Goal: Information Seeking & Learning: Learn about a topic

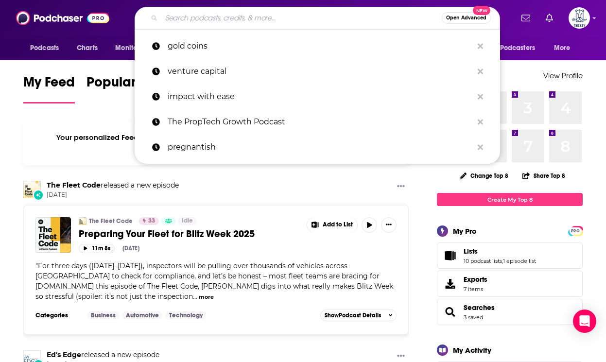
click at [251, 22] on input "Search podcasts, credits, & more..." at bounding box center [301, 18] width 280 height 16
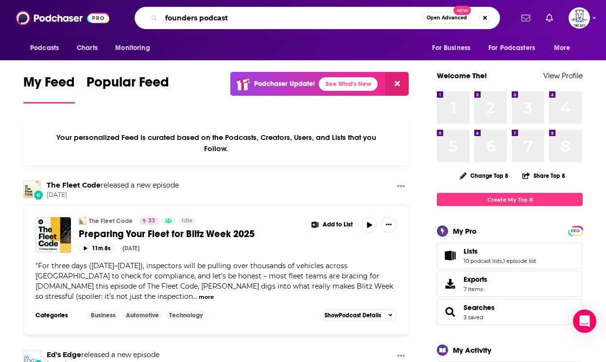
type input "founders podcast"
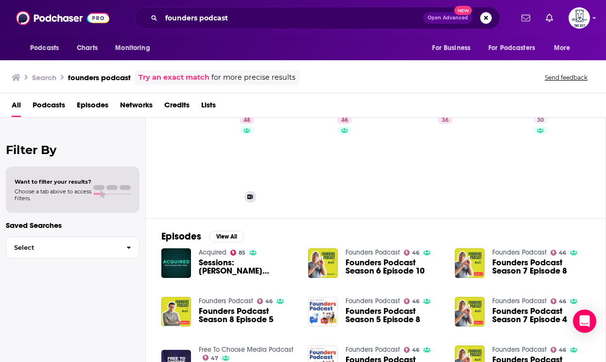
scroll to position [45, 0]
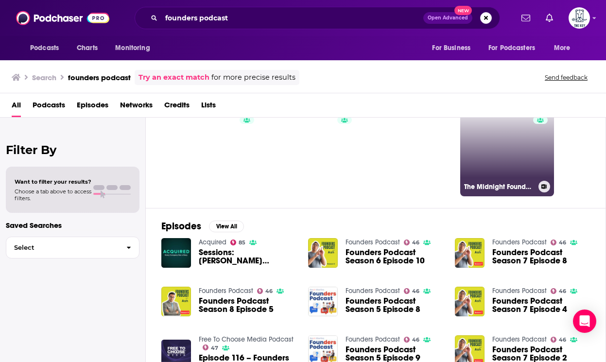
click at [481, 150] on link "30 The Midnight Founders Podcast" at bounding box center [507, 149] width 94 height 94
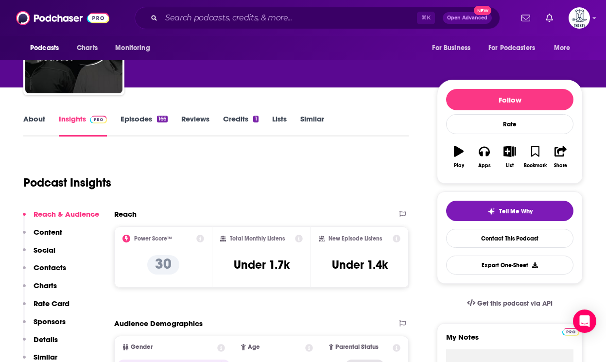
scroll to position [55, 0]
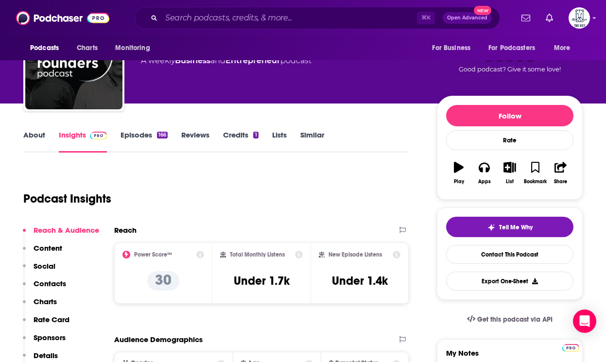
click at [137, 138] on link "Episodes 166" at bounding box center [143, 141] width 47 height 22
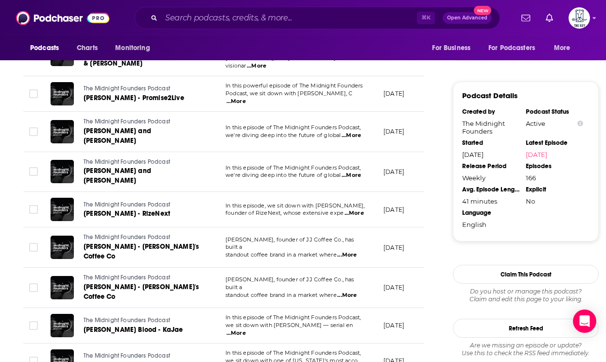
scroll to position [836, 0]
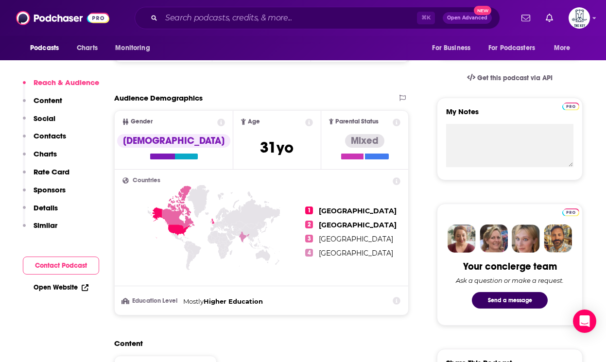
scroll to position [297, 0]
